Goal: Information Seeking & Learning: Find specific fact

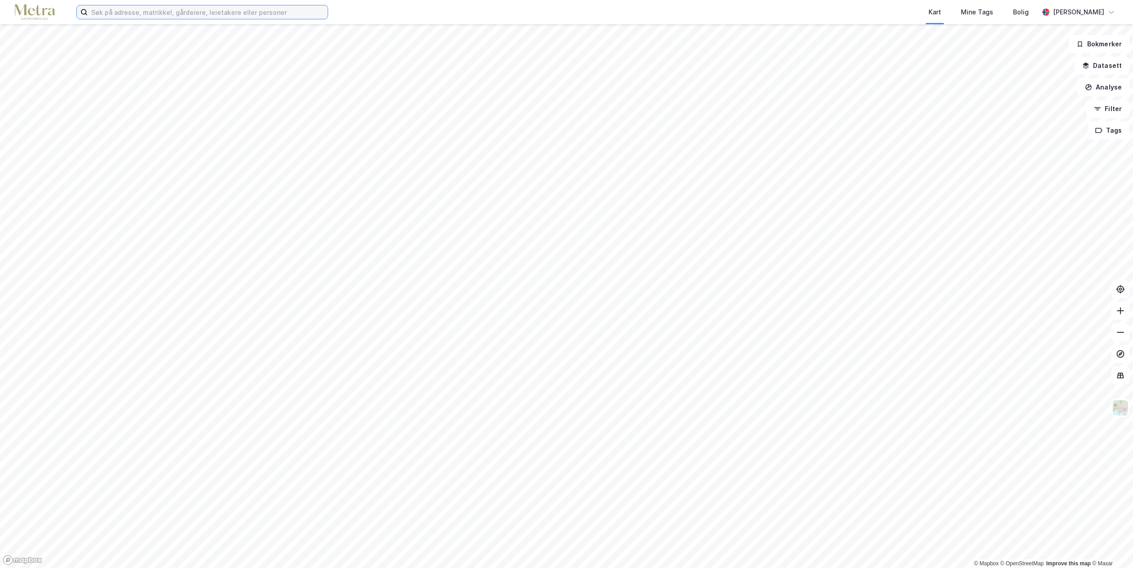
click at [217, 5] on input at bounding box center [208, 11] width 240 height 13
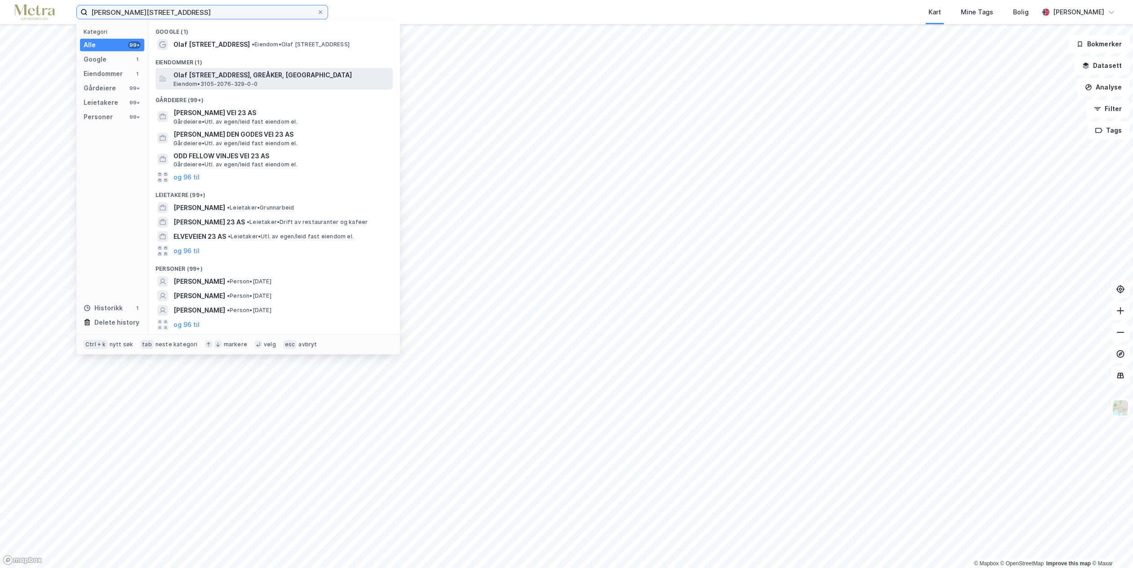
type input "[PERSON_NAME][STREET_ADDRESS]"
click at [220, 79] on span "Olaf [STREET_ADDRESS], GREÅKER, [GEOGRAPHIC_DATA]" at bounding box center [282, 75] width 216 height 11
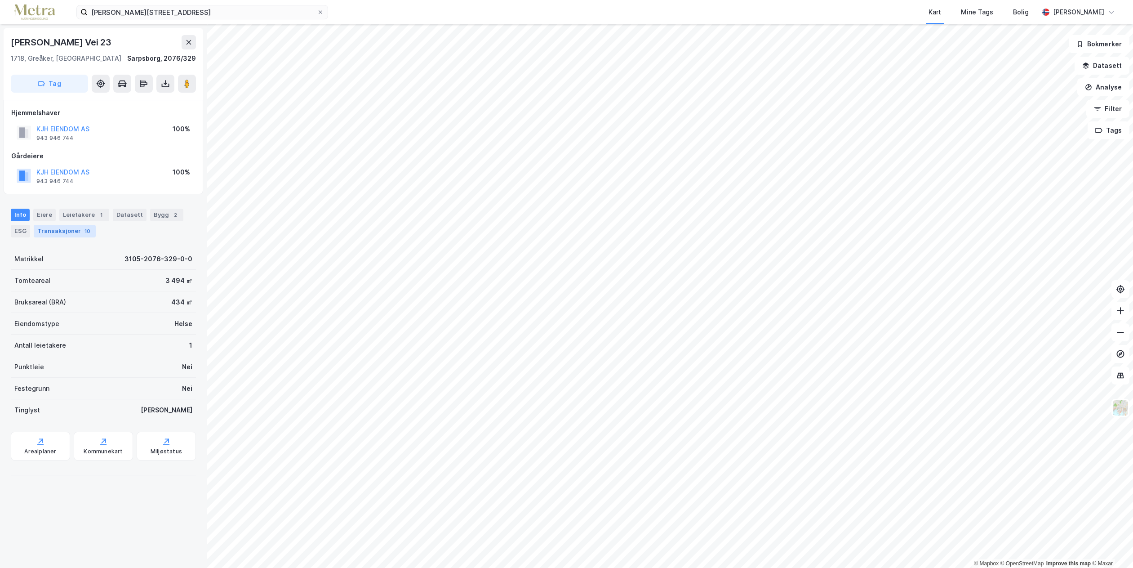
click at [64, 228] on div "Transaksjoner 10" at bounding box center [65, 231] width 62 height 13
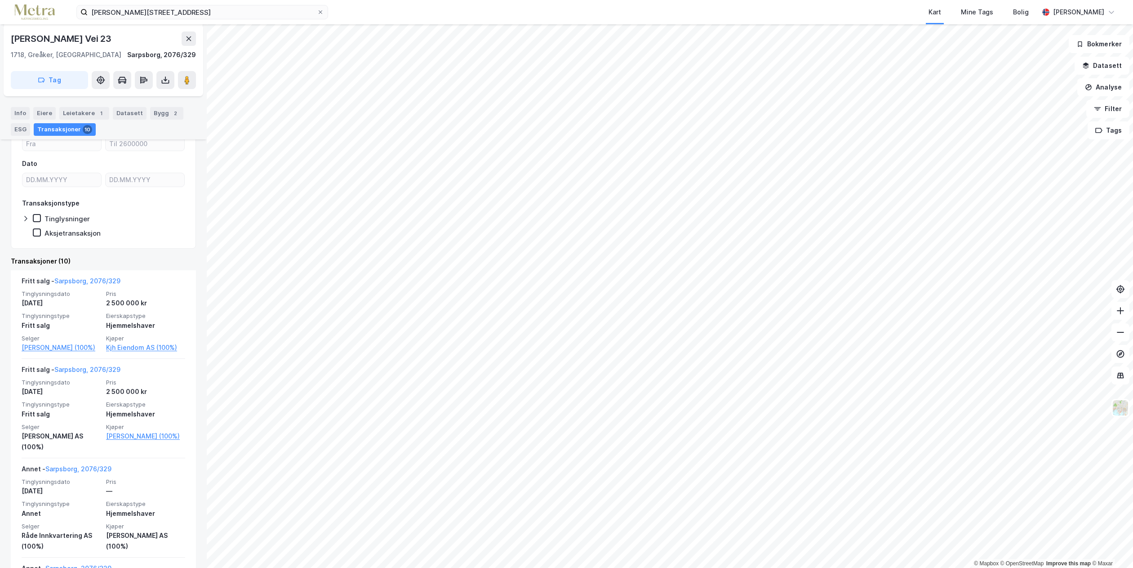
scroll to position [135, 0]
